Goal: Task Accomplishment & Management: Manage account settings

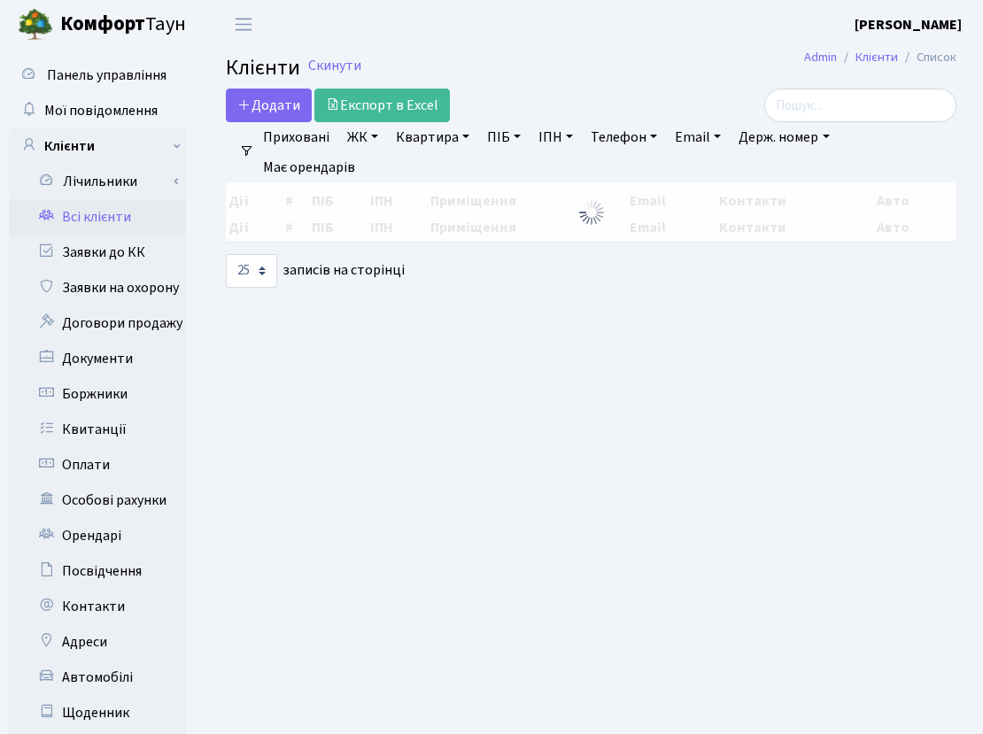
select select "25"
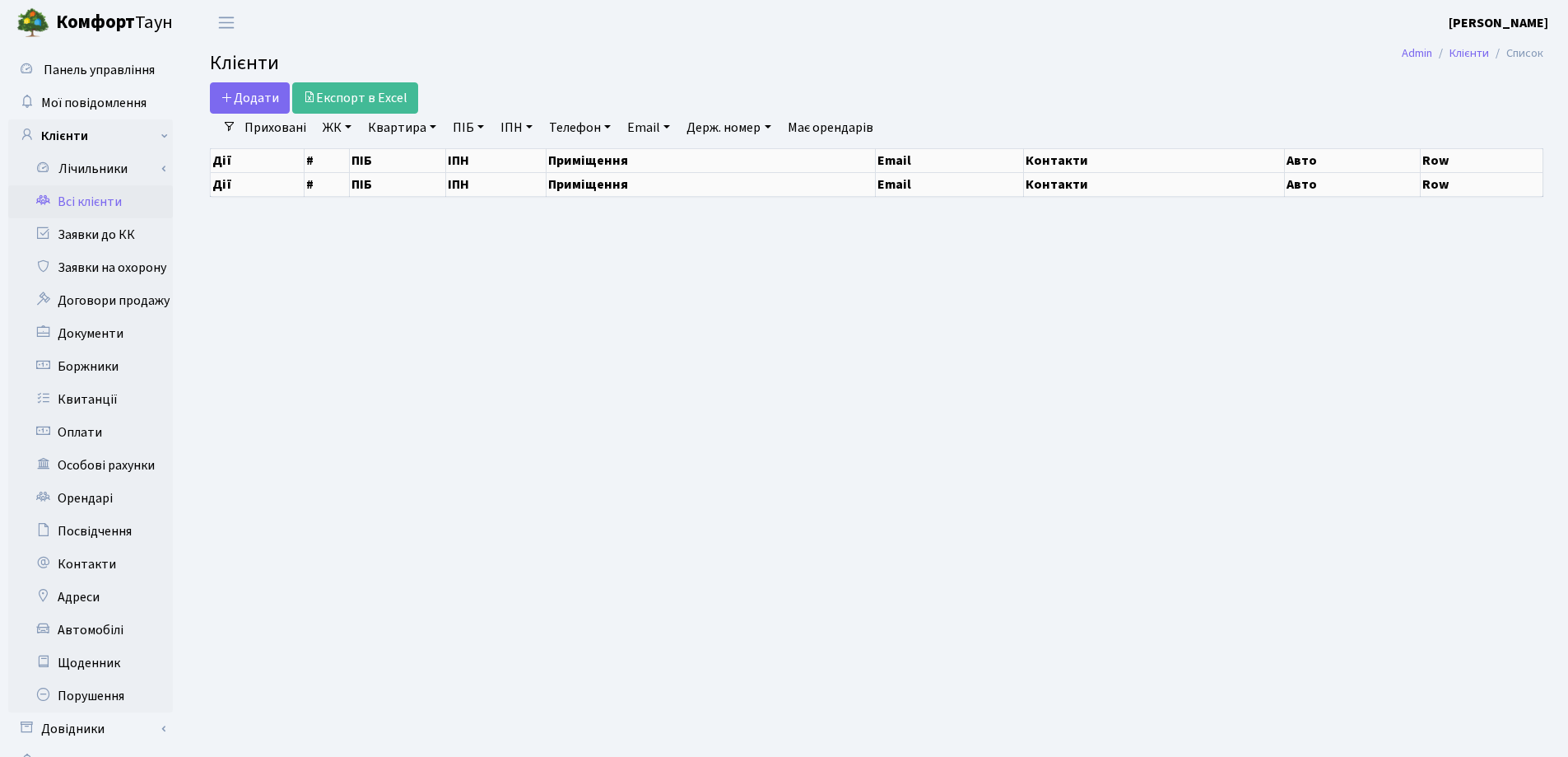
select select "25"
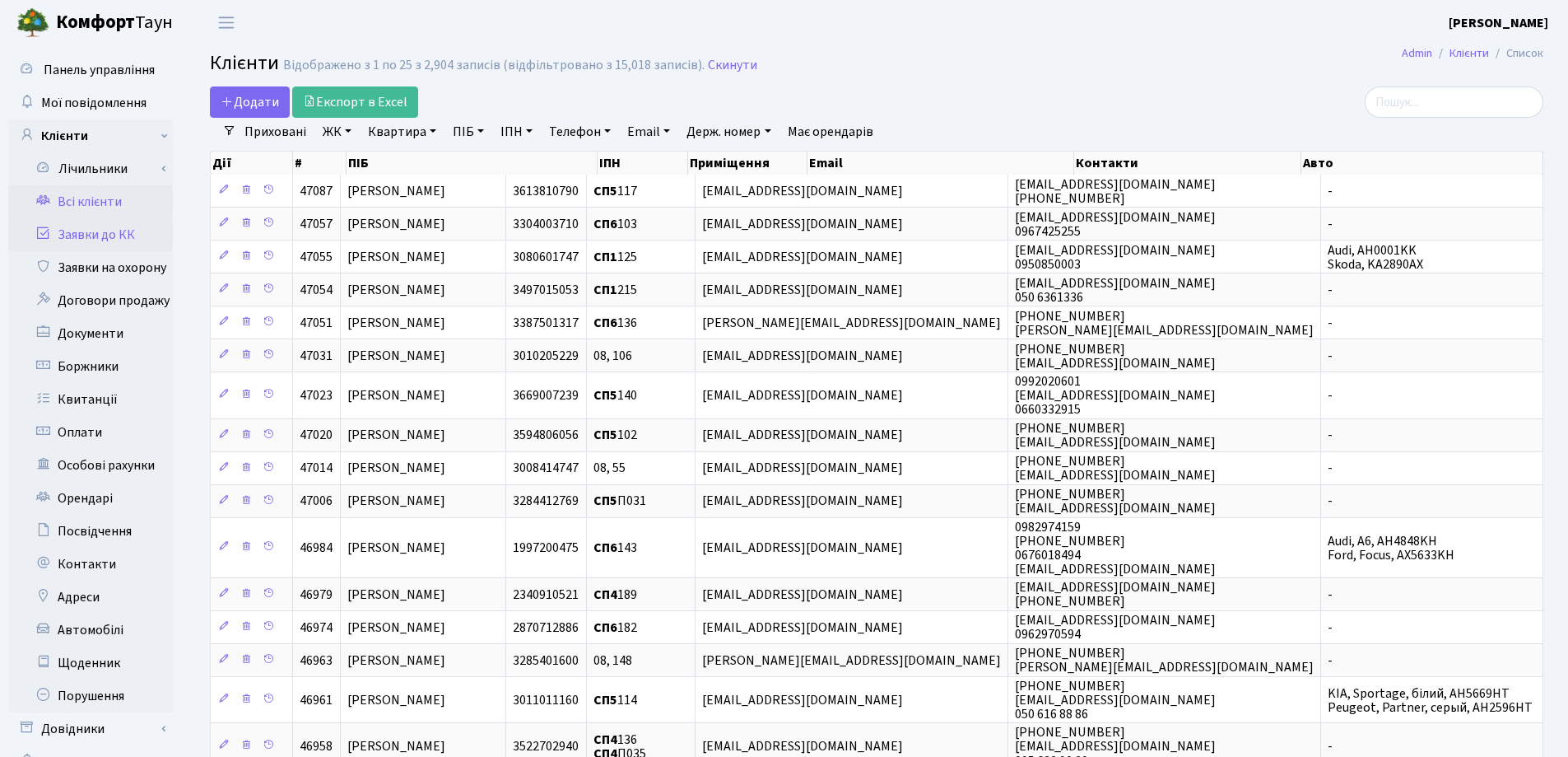
click at [102, 237] on link "Заявки до КК" at bounding box center [90, 234] width 165 height 33
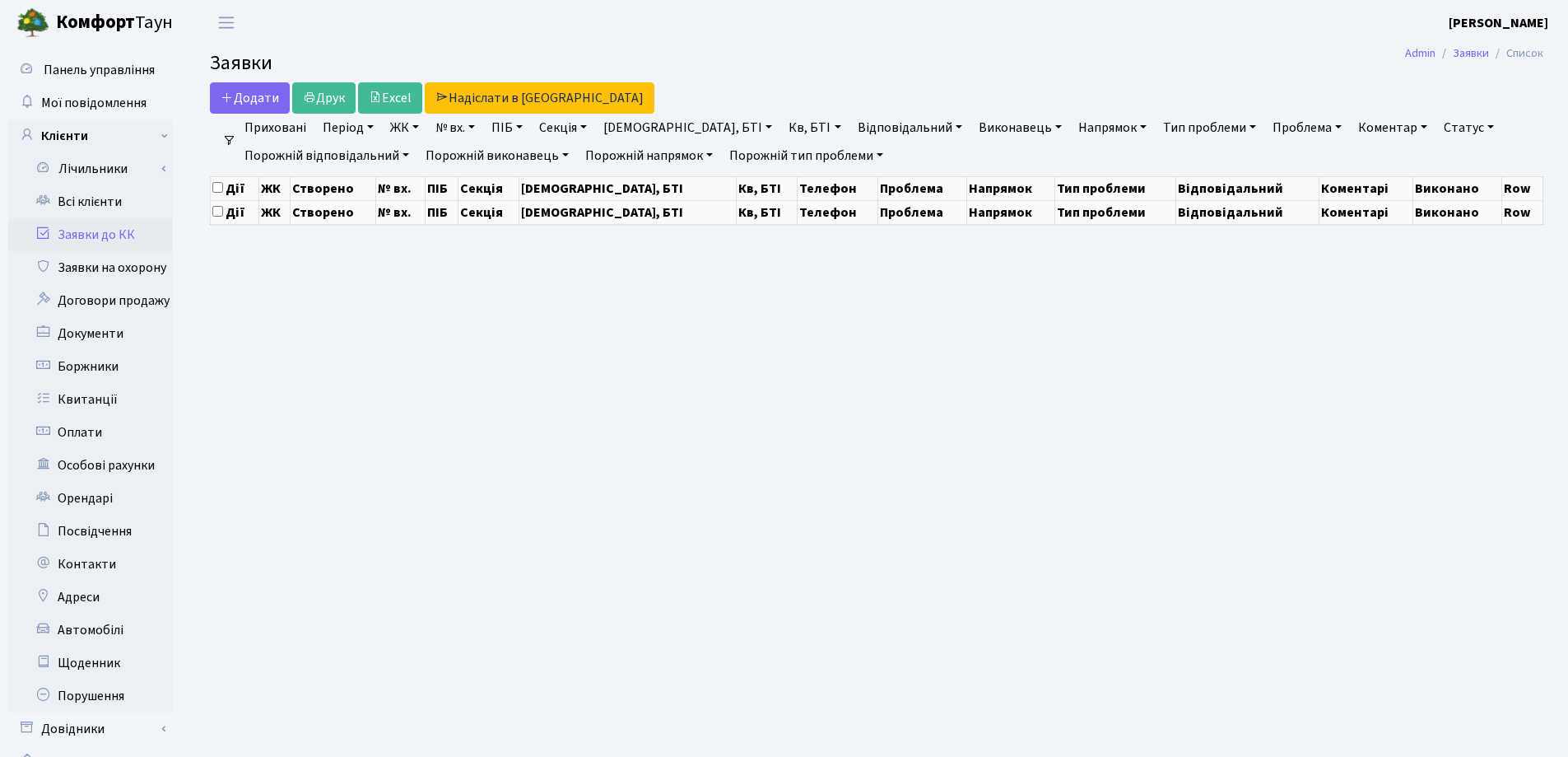
select select "25"
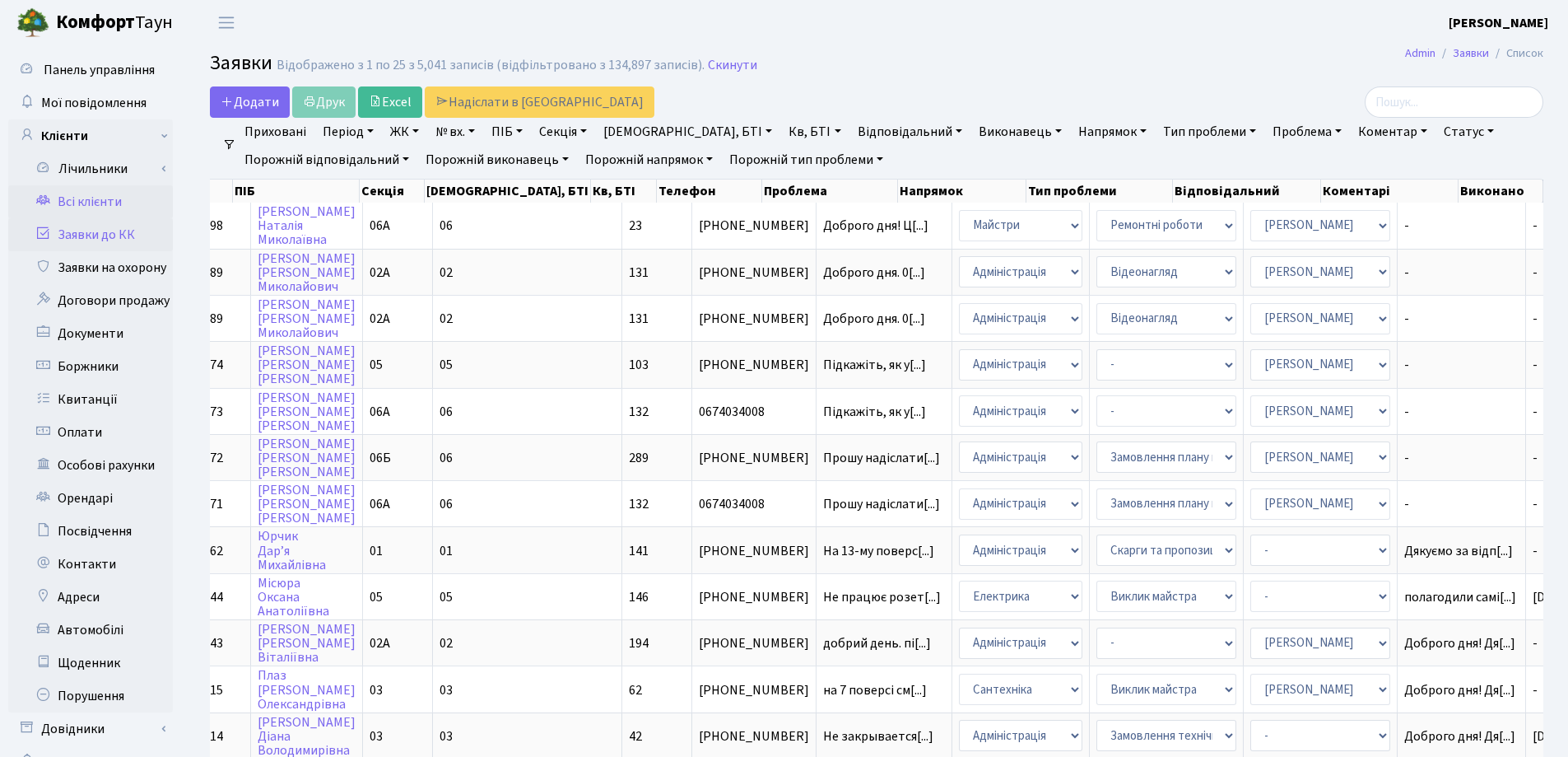
click at [104, 195] on link "Всі клієнти" at bounding box center [90, 201] width 165 height 33
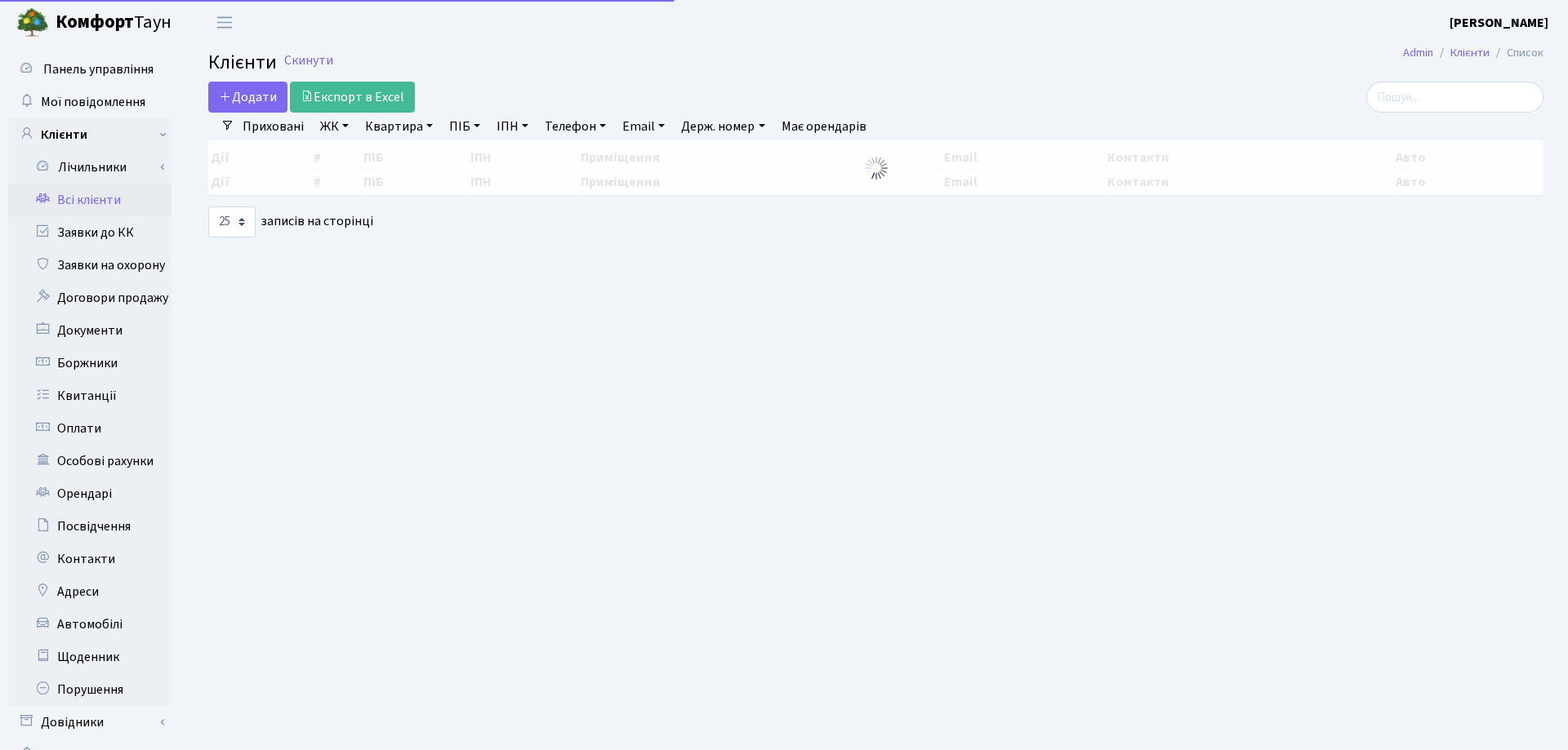
select select "25"
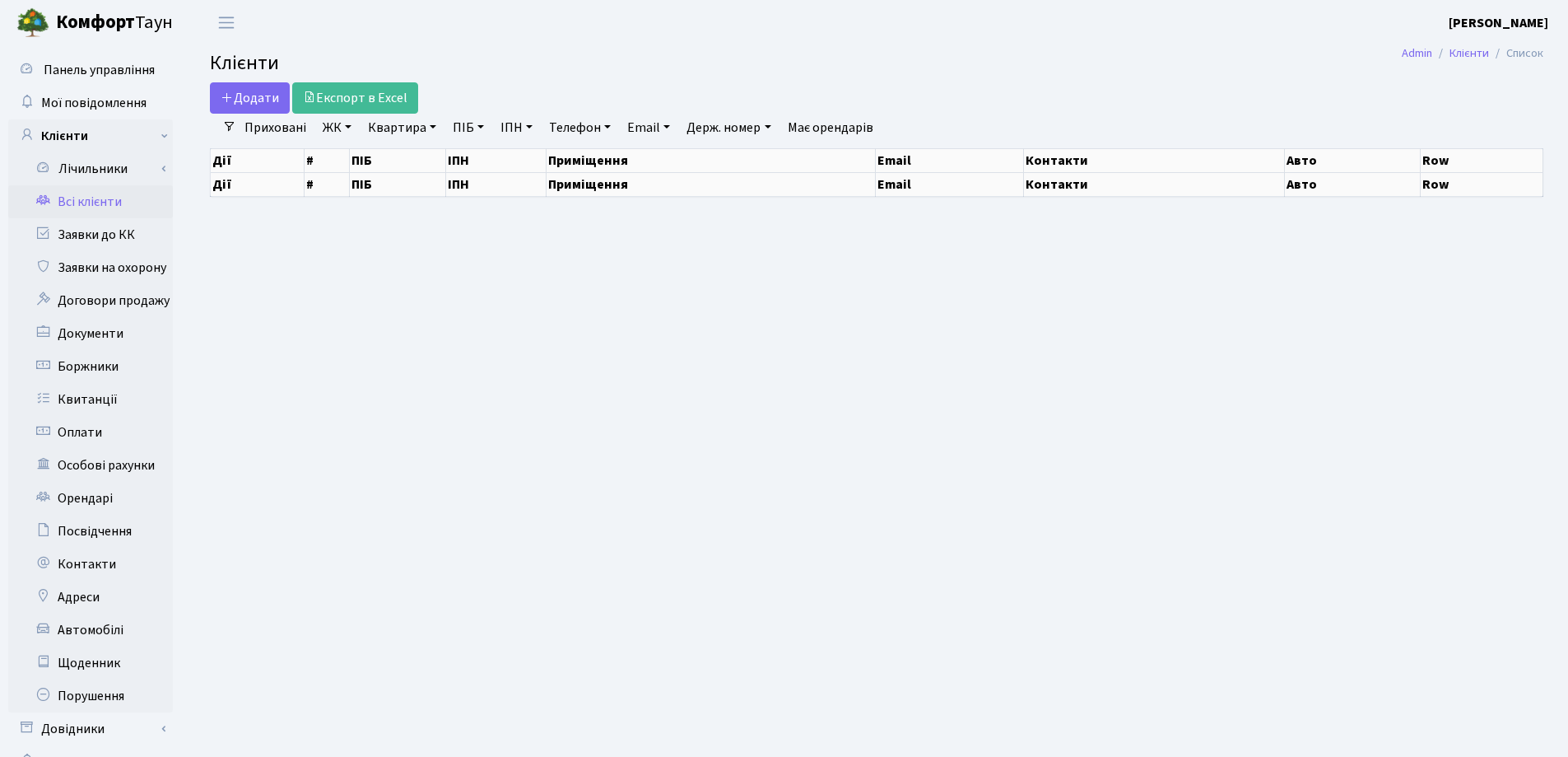
select select "25"
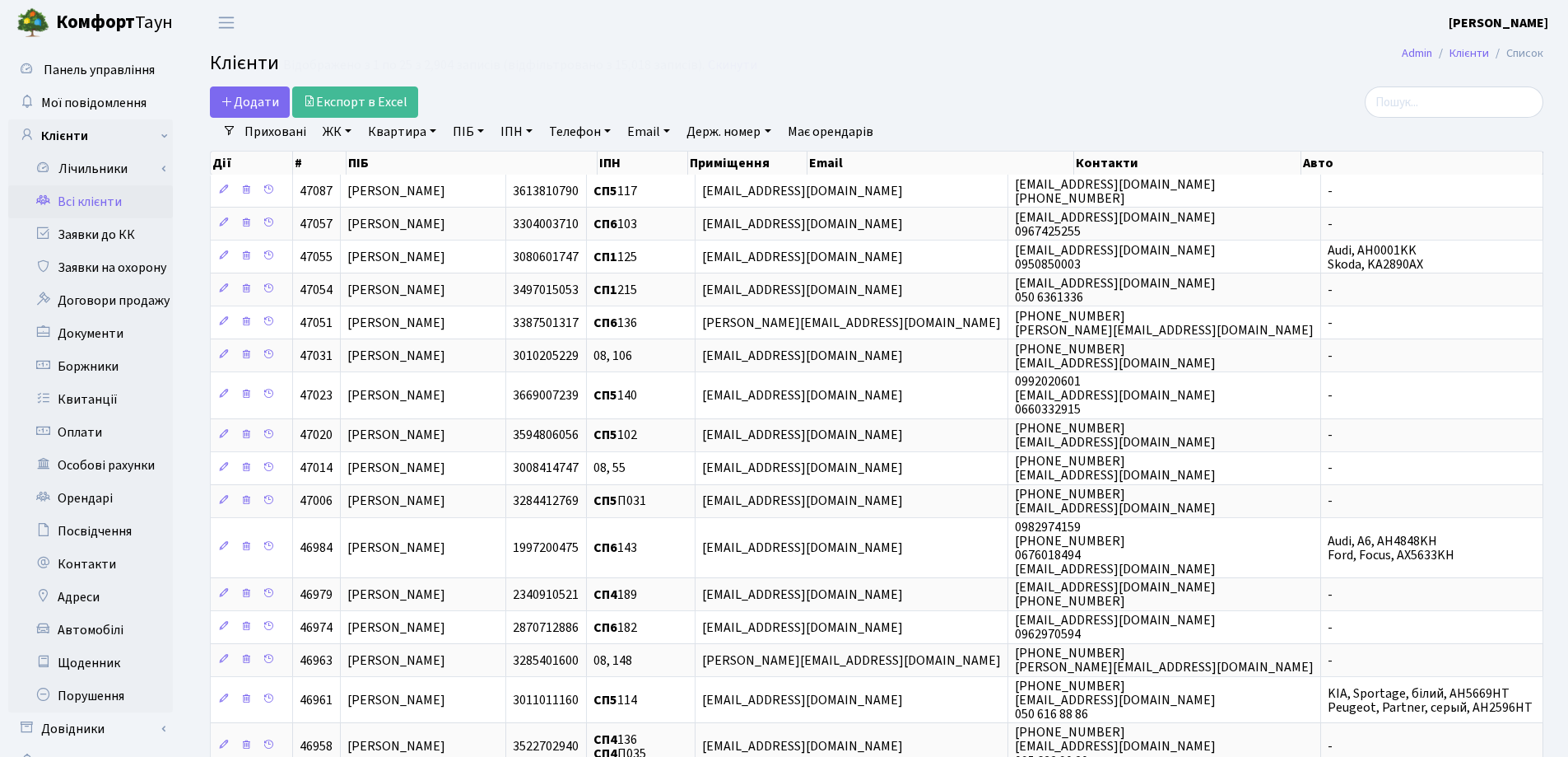
click at [435, 130] on link "Квартира" at bounding box center [402, 132] width 82 height 28
type input "318"
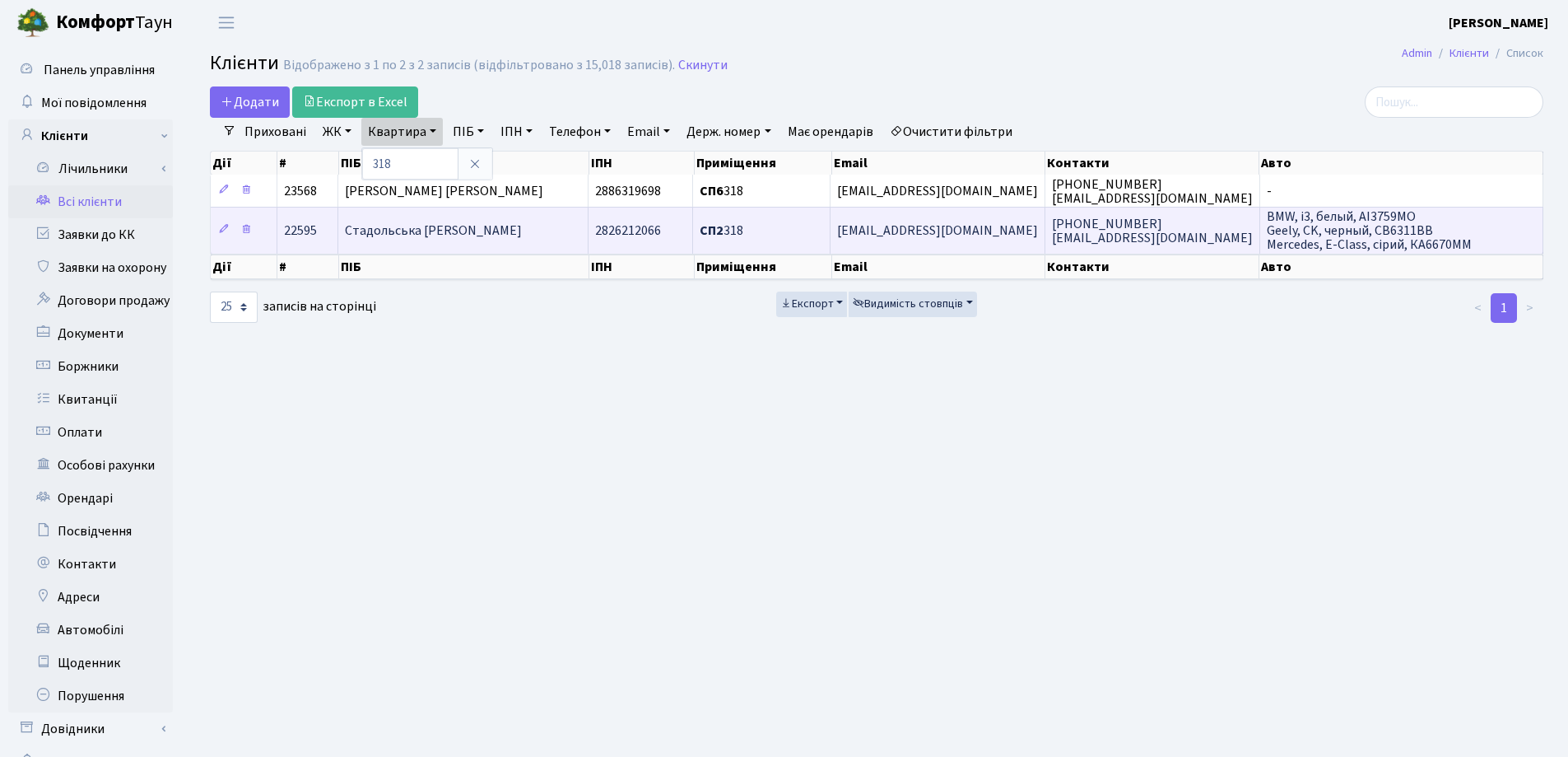
click at [504, 224] on td "Стадольська [PERSON_NAME]" at bounding box center [463, 230] width 250 height 46
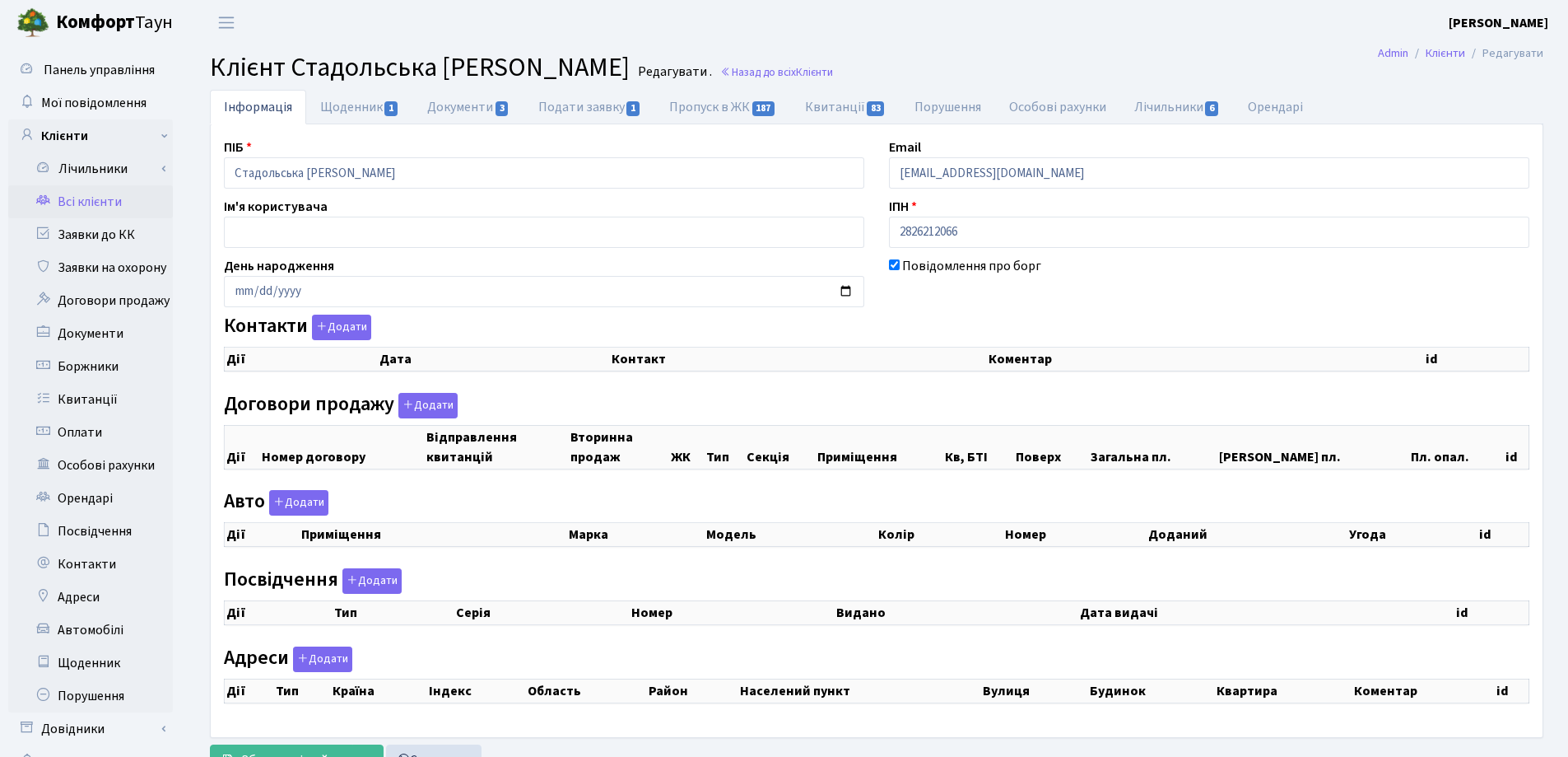
select select "25"
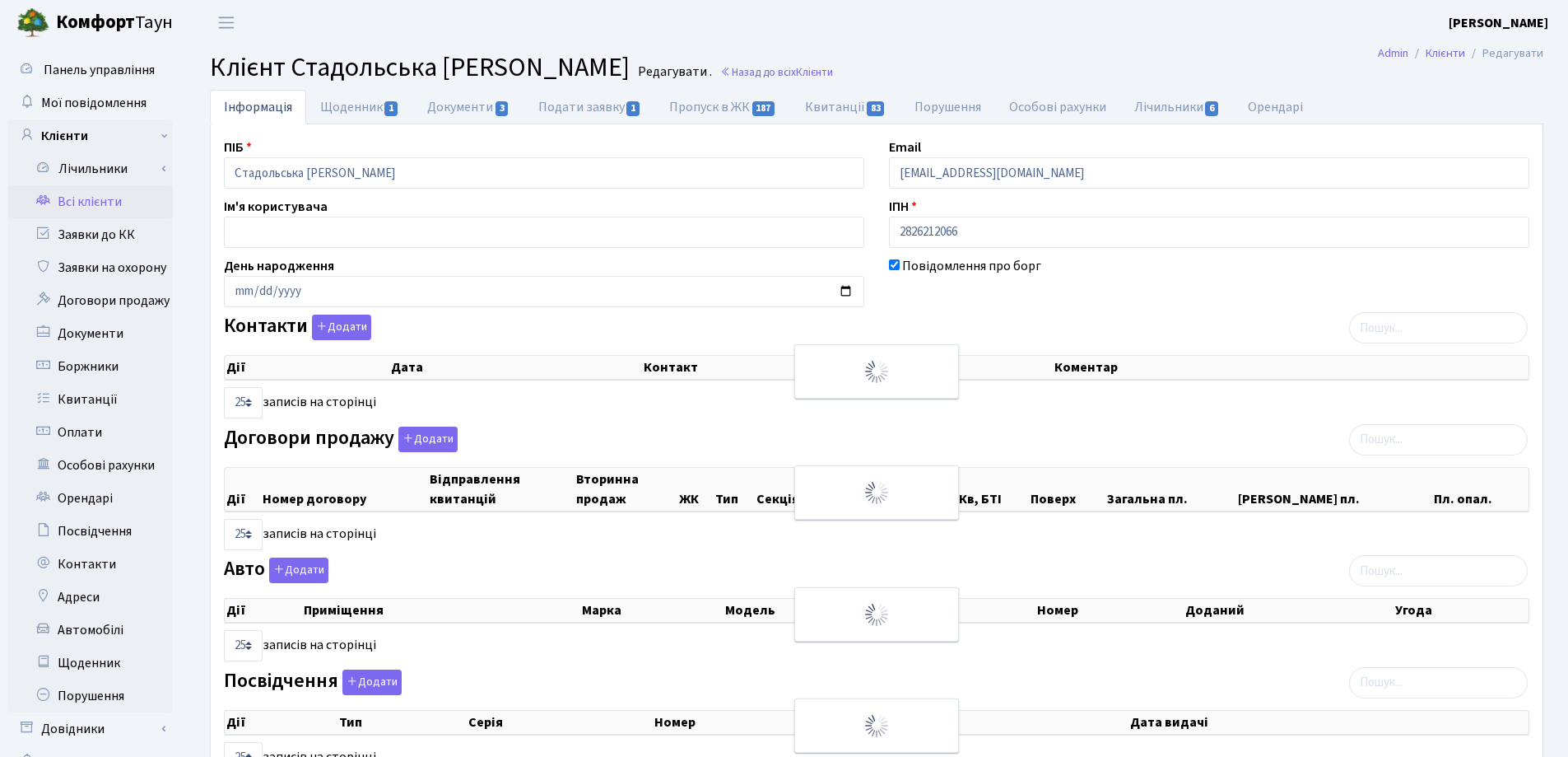
checkbox input "true"
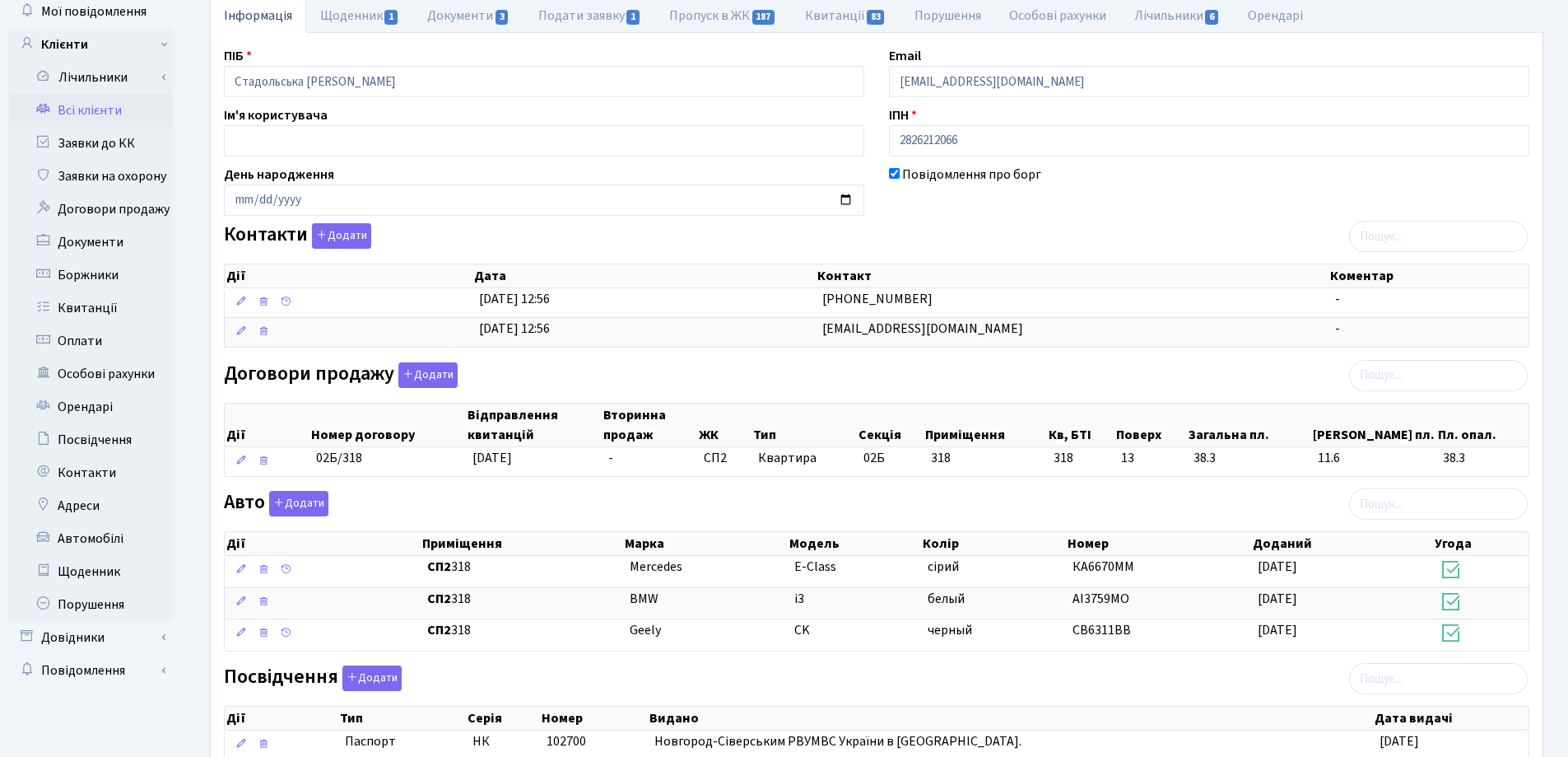
scroll to position [83, 0]
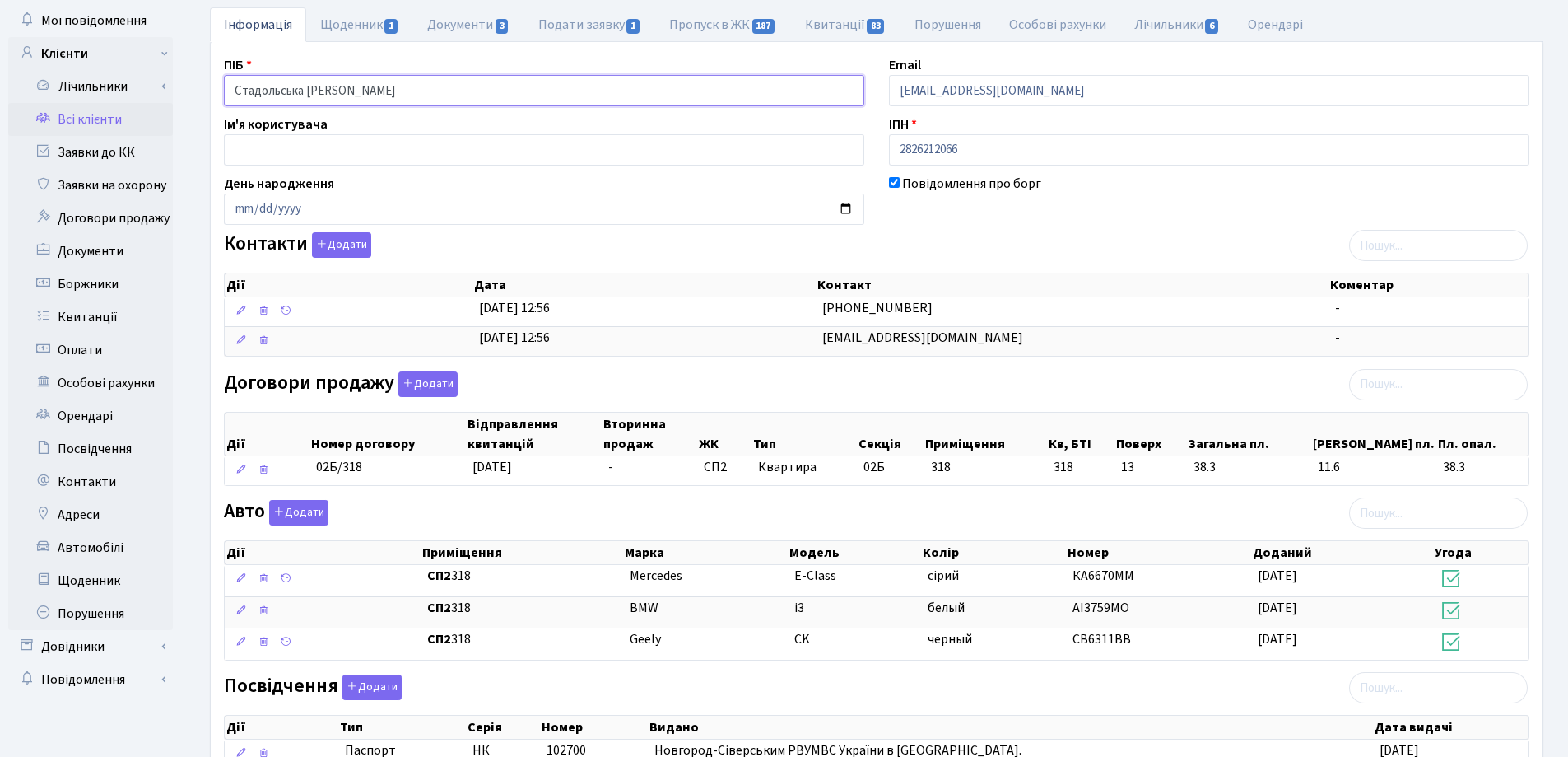
drag, startPoint x: 434, startPoint y: 92, endPoint x: 193, endPoint y: 94, distance: 241.0
click at [166, 94] on div "Панель управління Мої повідомлення Клієнти Лічильники Показання" at bounding box center [784, 532] width 1568 height 1138
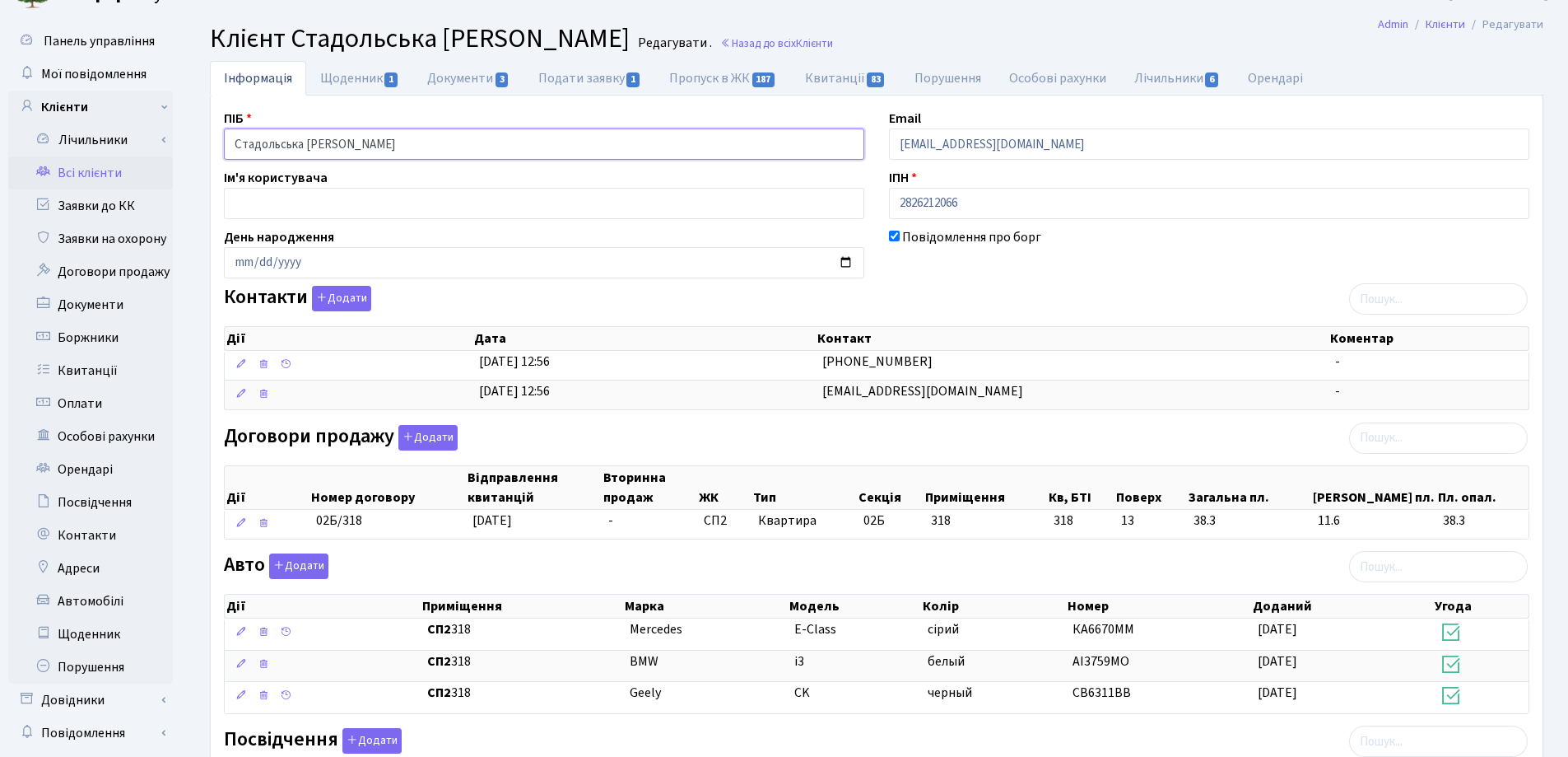
scroll to position [0, 0]
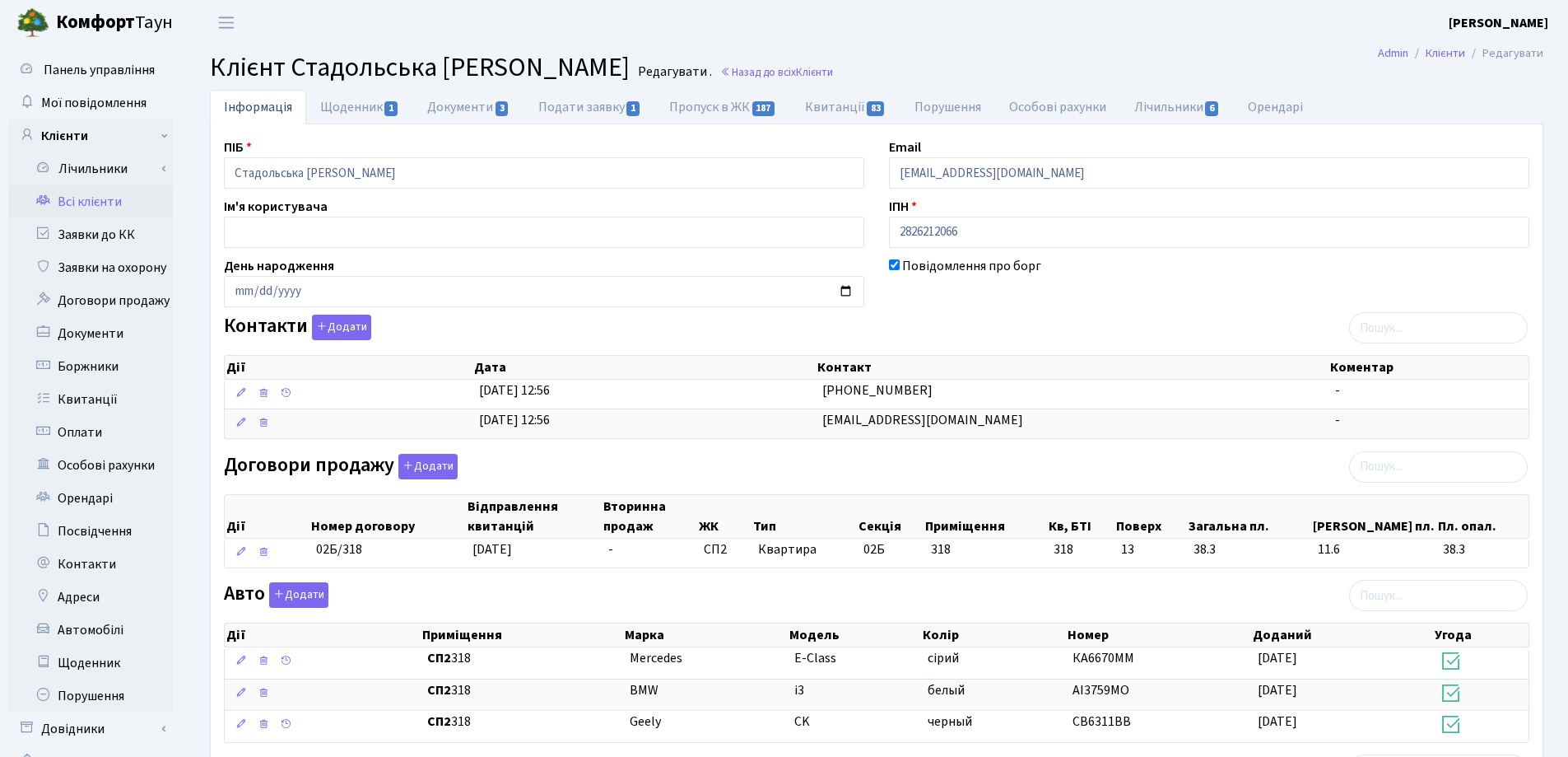
click at [860, 62] on h2 "Клієнт Стадольська Лілія Іванівна Редагувати . Назад до всіх Клієнти" at bounding box center [876, 68] width 1334 height 32
click at [759, 69] on link "Назад до всіх Клієнти" at bounding box center [776, 72] width 112 height 16
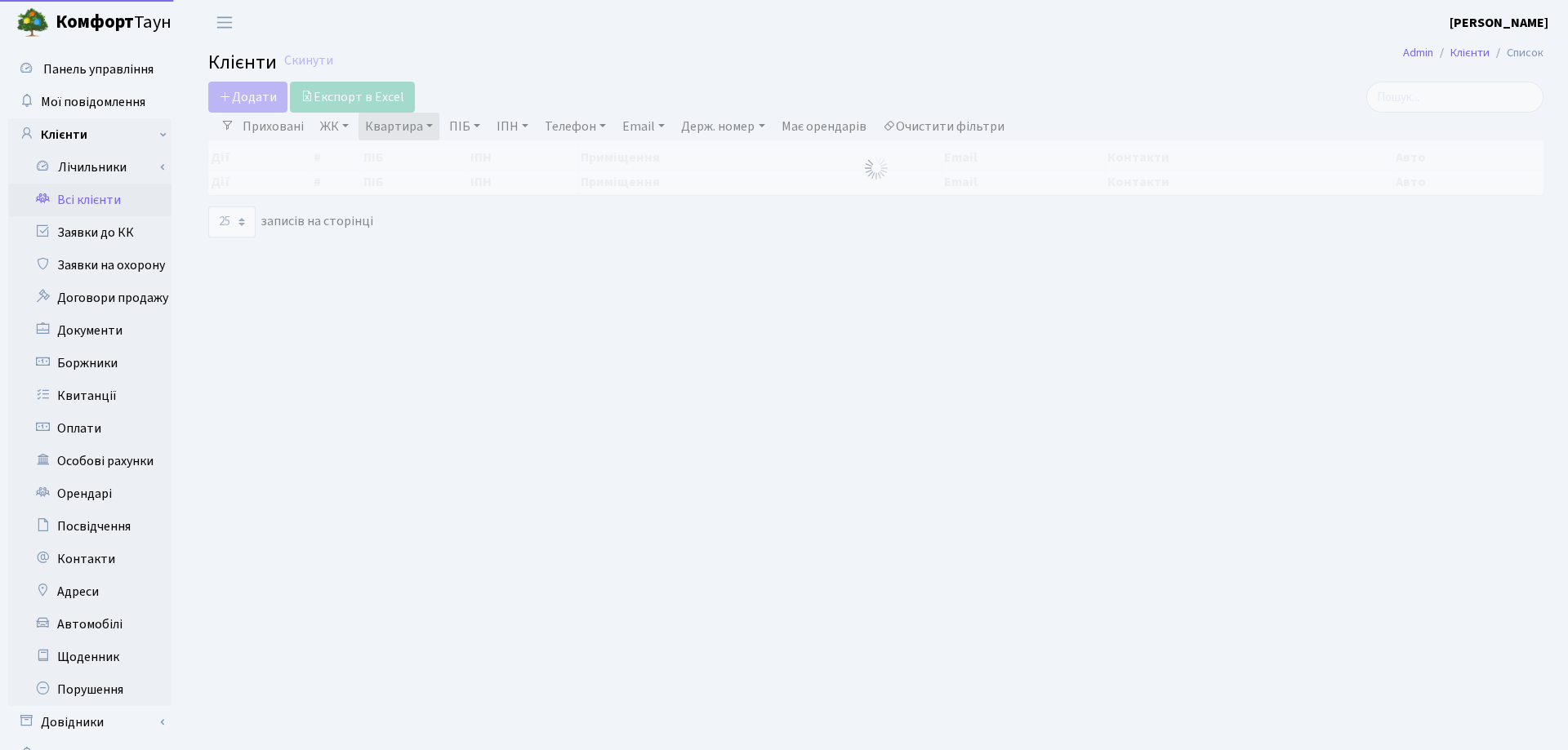
select select "25"
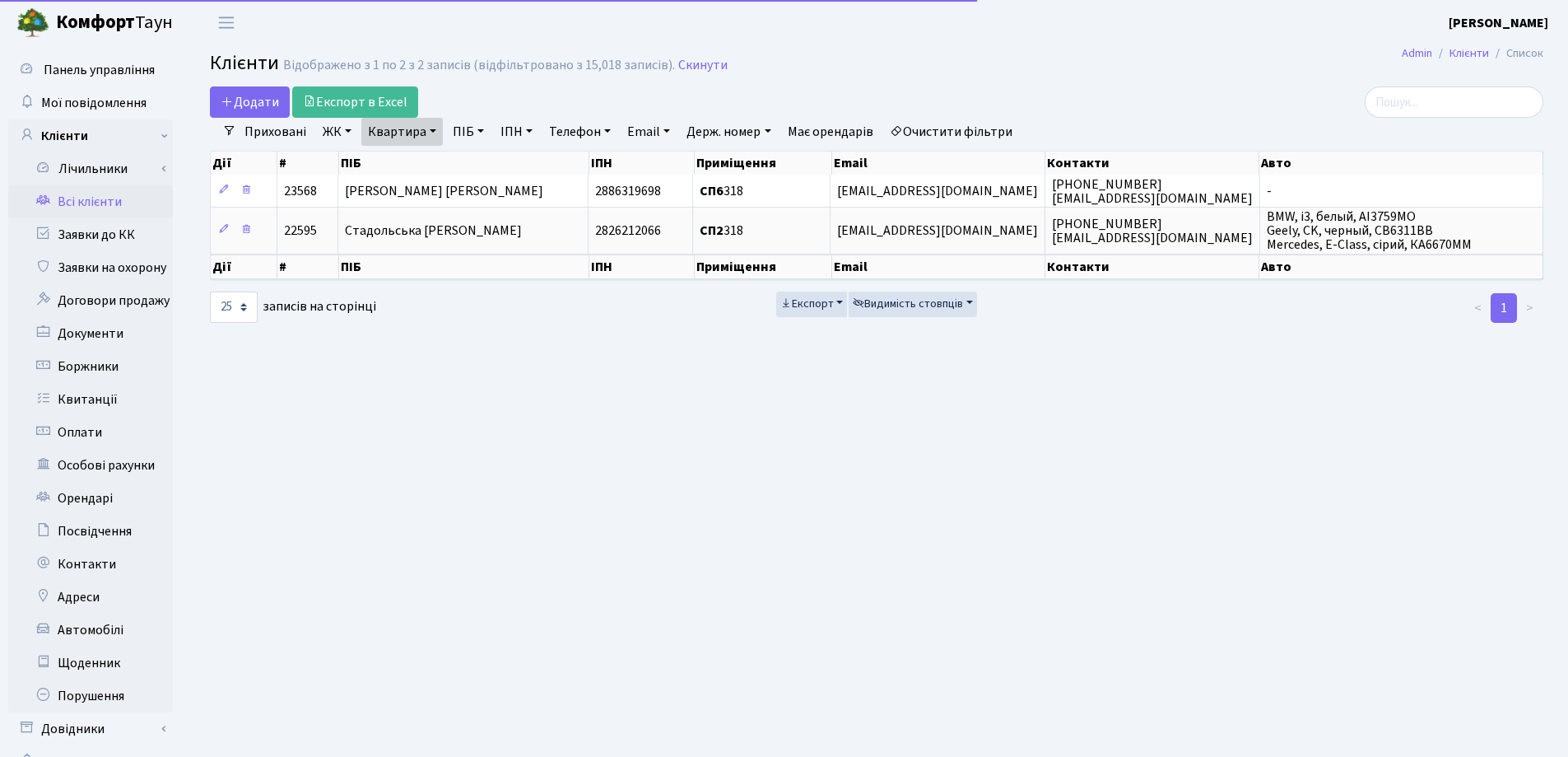
click at [435, 130] on link "Квартира" at bounding box center [402, 132] width 82 height 28
click at [432, 163] on input "318" at bounding box center [411, 164] width 97 height 32
type input "329"
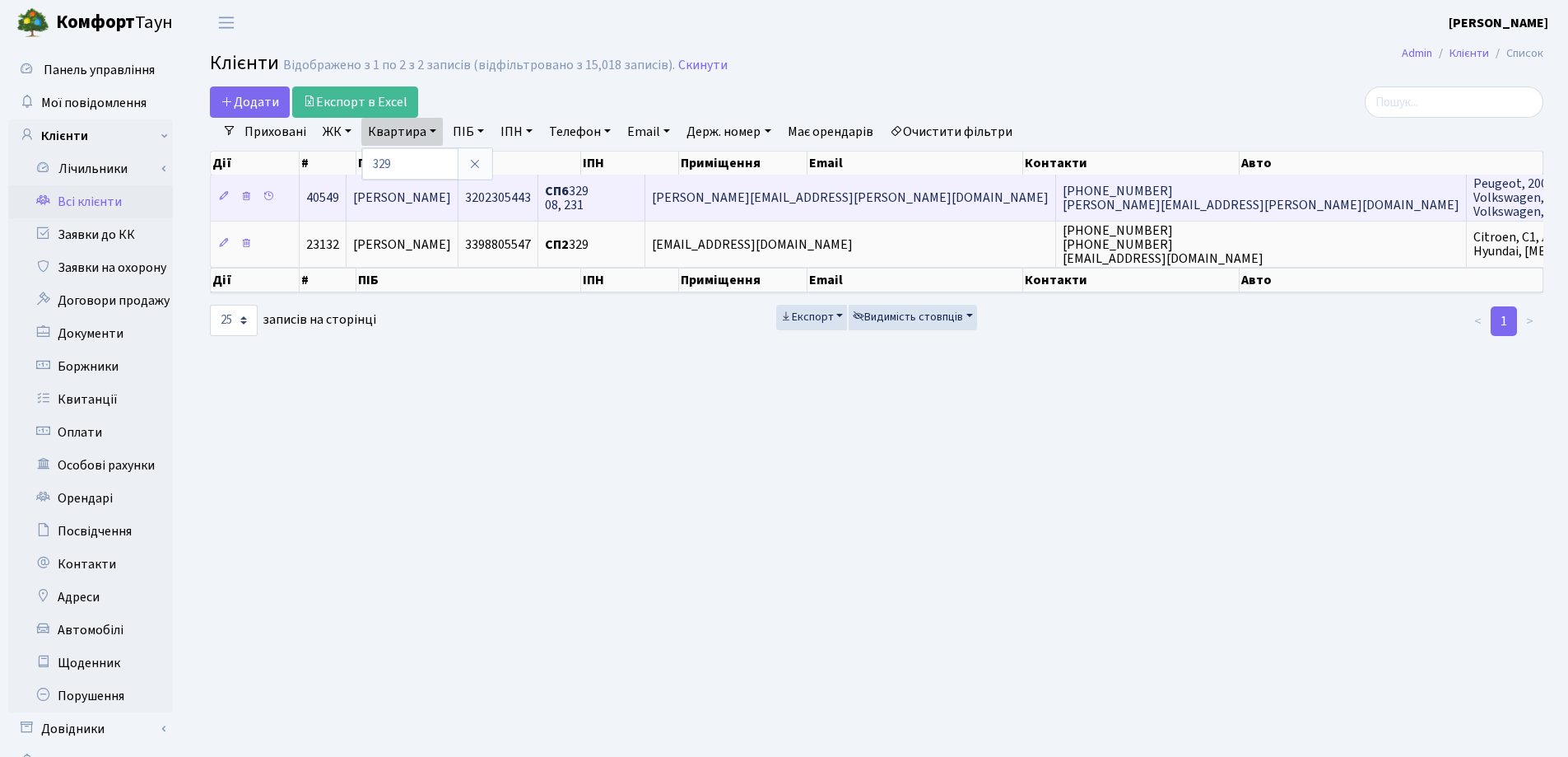
click at [434, 207] on td "Жуковська Ірина Анатоліївна" at bounding box center [402, 197] width 112 height 46
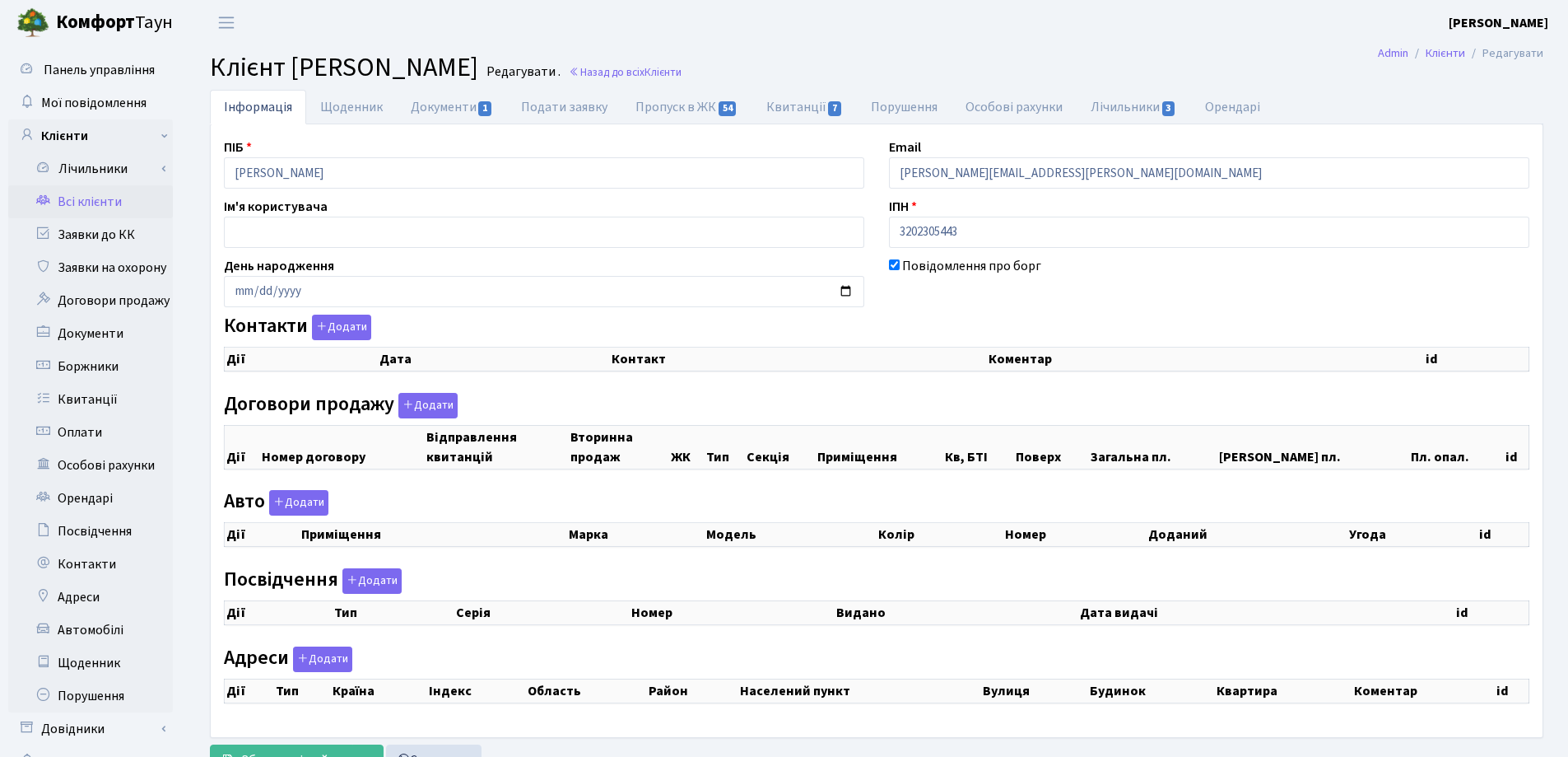
checkbox input "true"
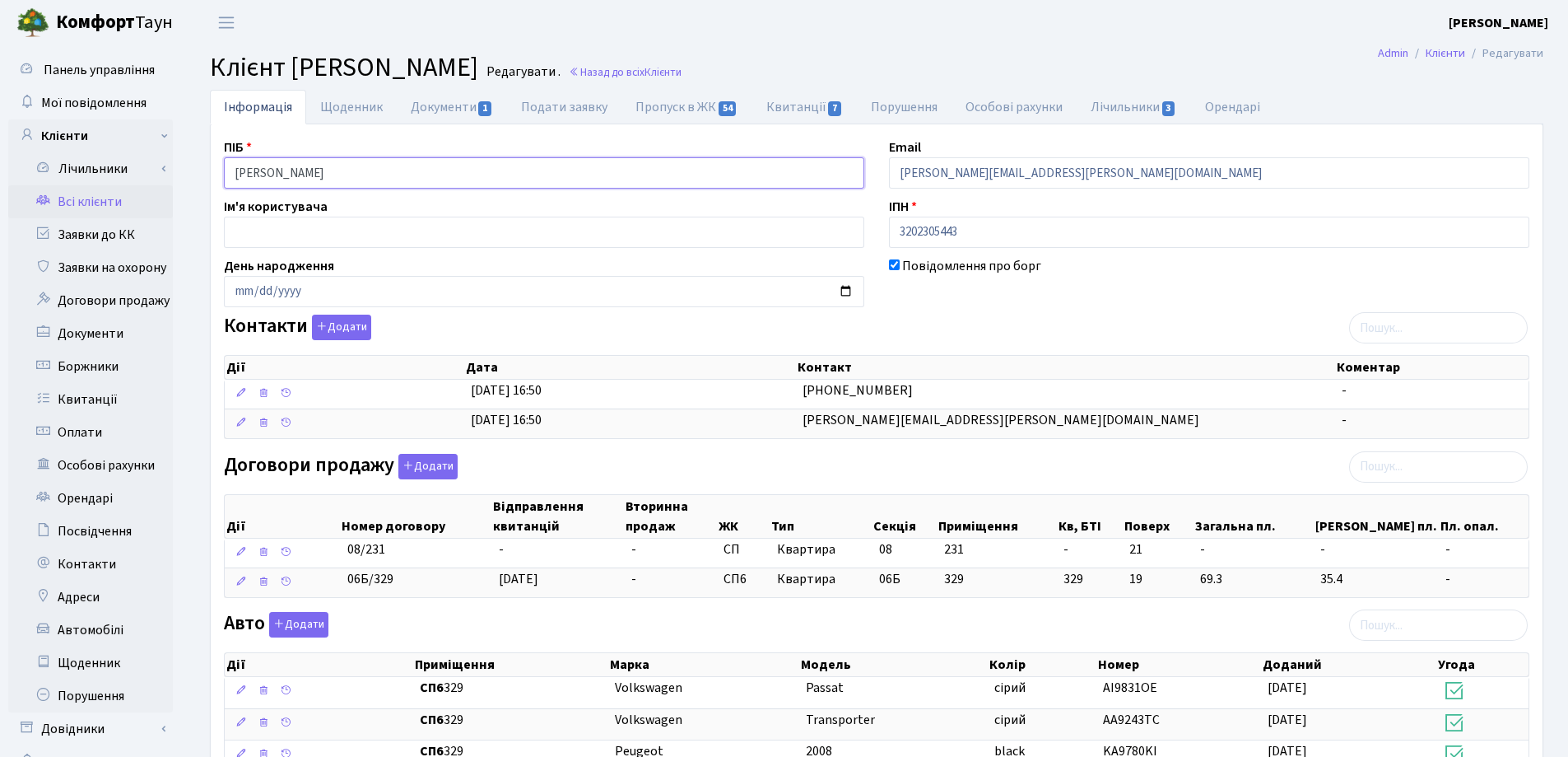
drag, startPoint x: 449, startPoint y: 174, endPoint x: 193, endPoint y: 175, distance: 256.0
click at [193, 175] on div "Інформація Щоденник Документи 1 Подати заявку Пропуск в ЖК 54 Квитанції 7 Поруш…" at bounding box center [876, 592] width 1383 height 1005
click at [897, 67] on h2 "Клієнт Жуковська Ірина Анатоліївна Редагувати . Назад до всіх Клієнти" at bounding box center [876, 68] width 1334 height 32
click at [681, 73] on link "Назад до всіх Клієнти" at bounding box center [625, 72] width 112 height 16
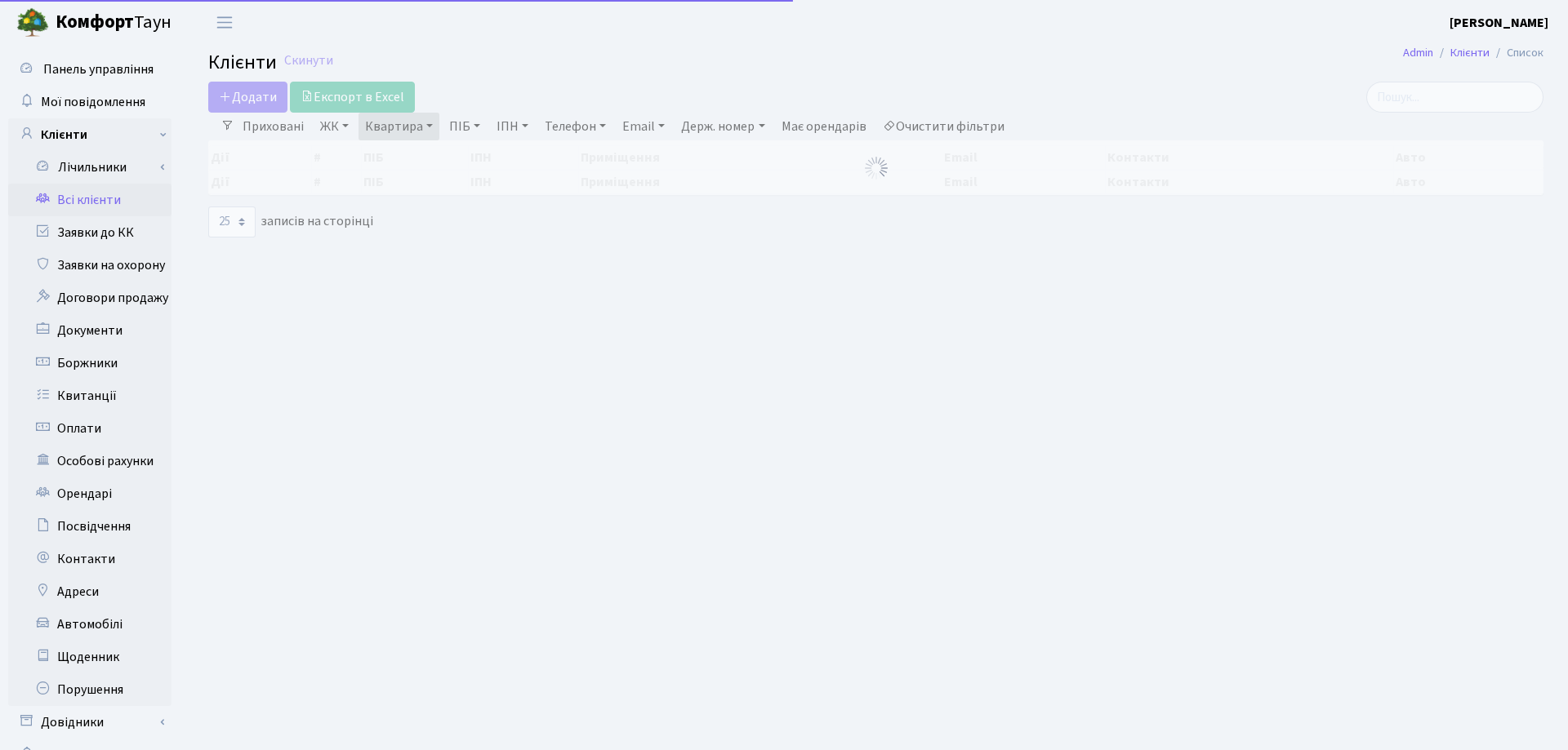
select select "25"
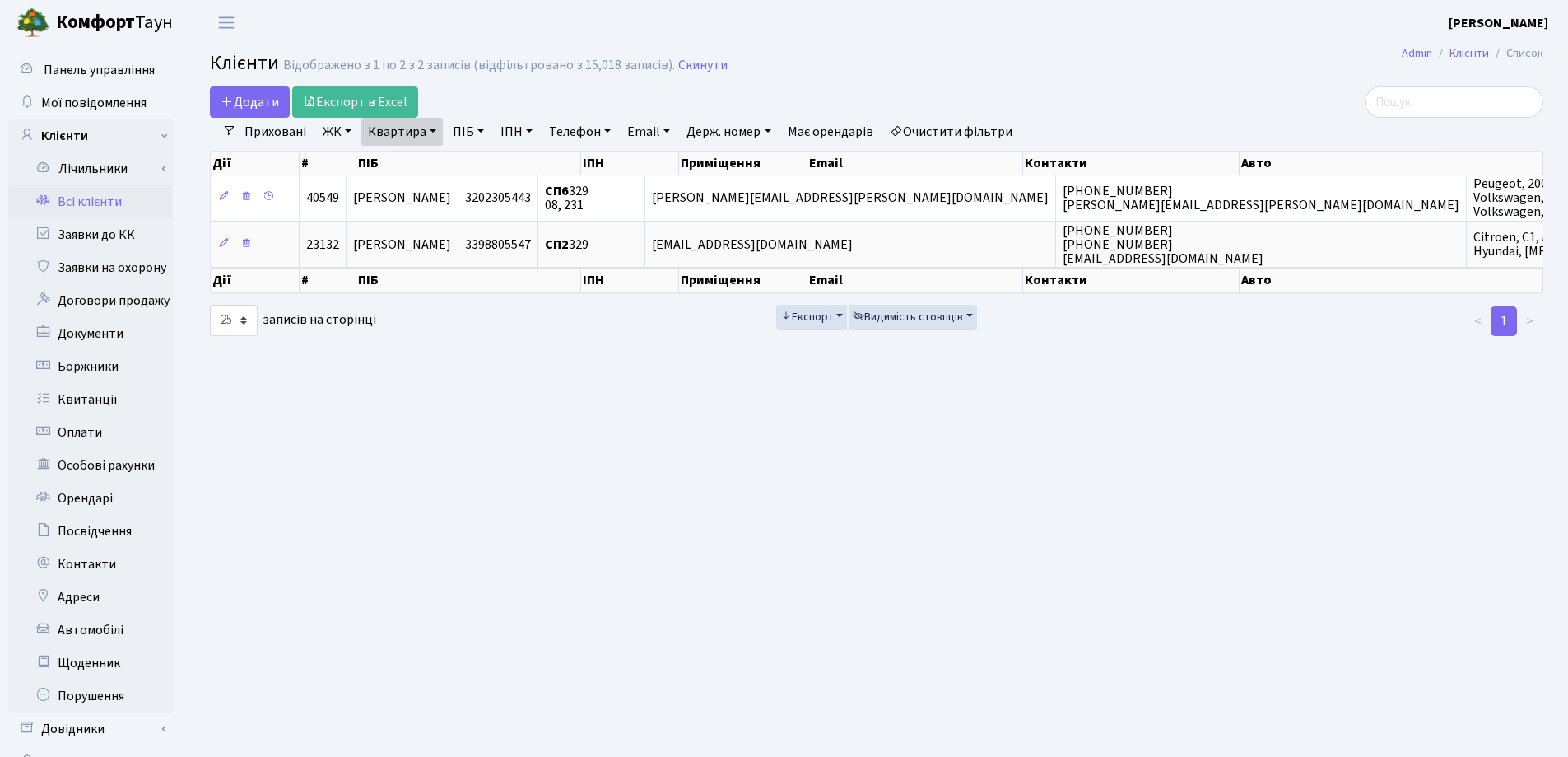
click at [434, 130] on link "Квартира" at bounding box center [402, 132] width 82 height 28
click at [472, 171] on link at bounding box center [474, 164] width 34 height 32
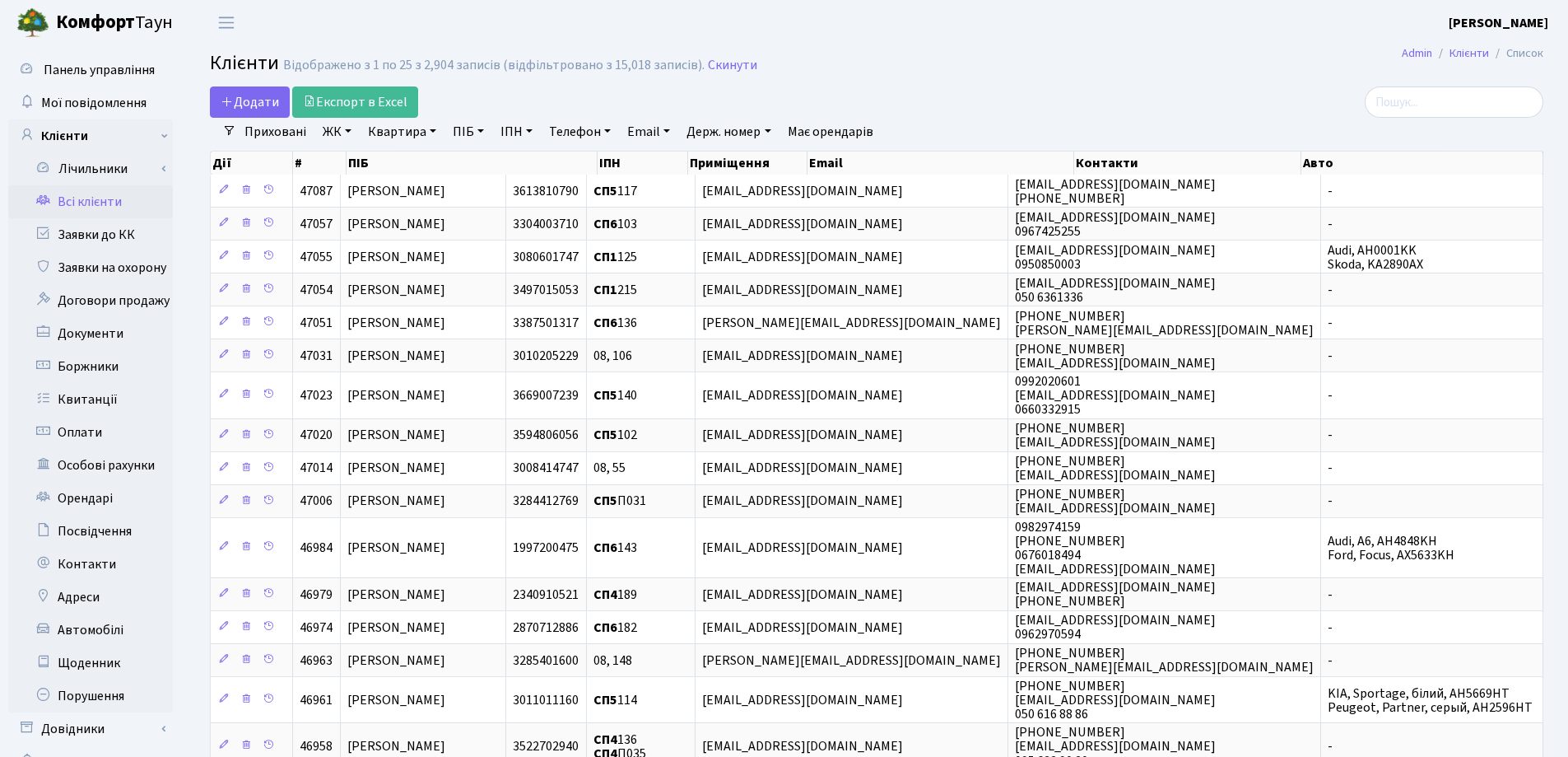
click at [1003, 49] on main "Admin Клієнти Список Клієнти Відображено з 1 по 25 з 2,904 записів (відфільтров…" at bounding box center [876, 604] width 1383 height 1118
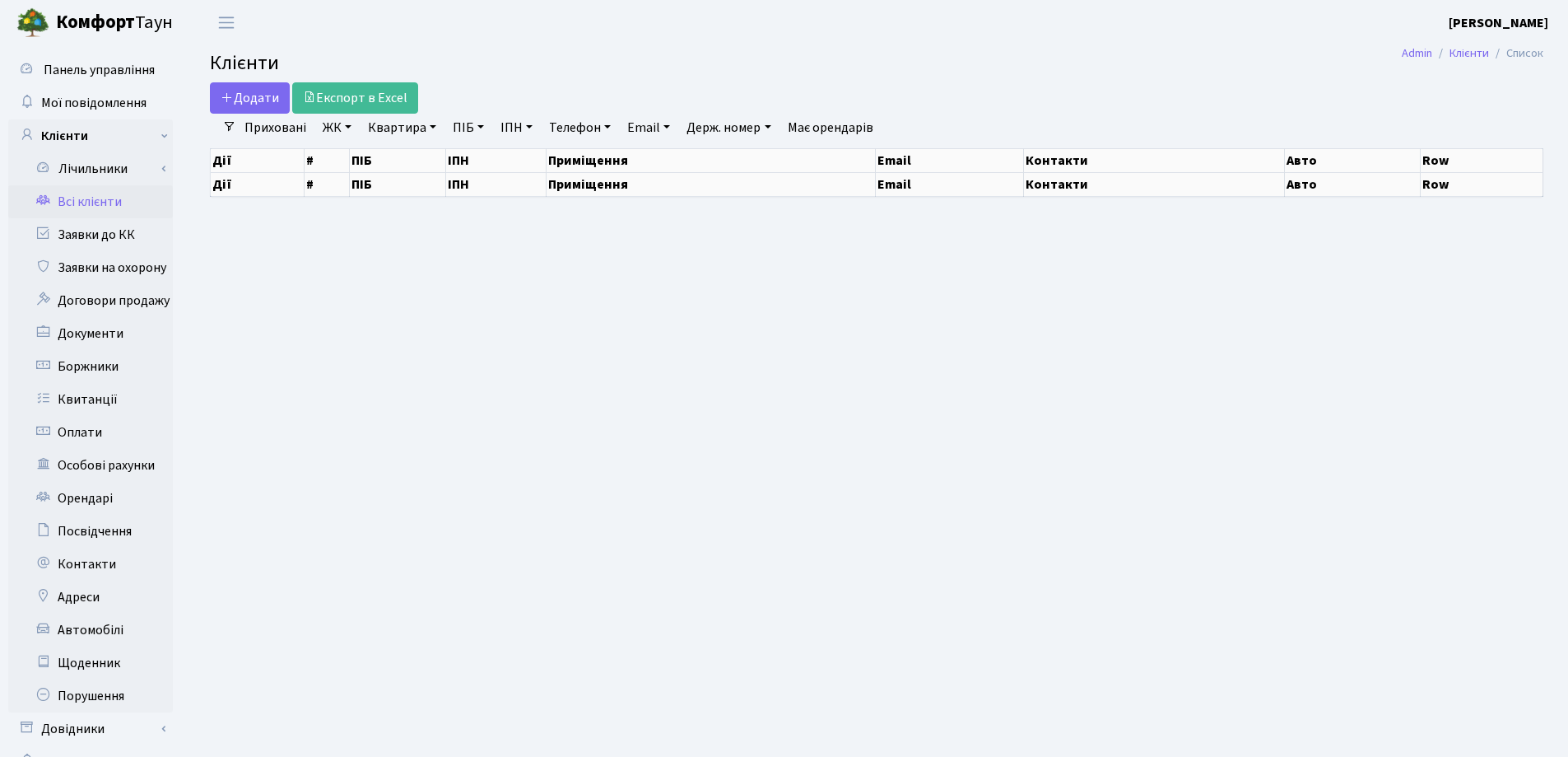
select select "25"
